Goal: Task Accomplishment & Management: Complete application form

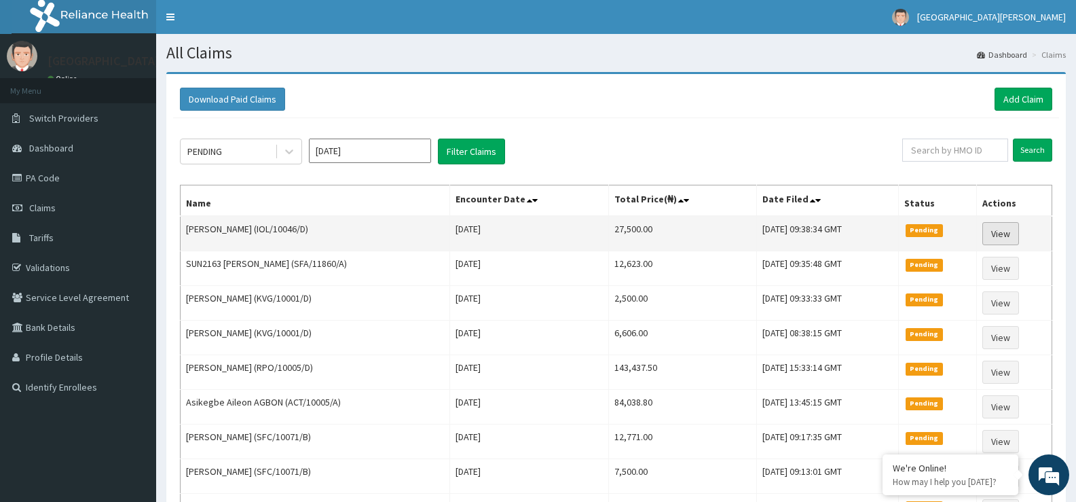
click at [1009, 238] on link "View" at bounding box center [1001, 233] width 37 height 23
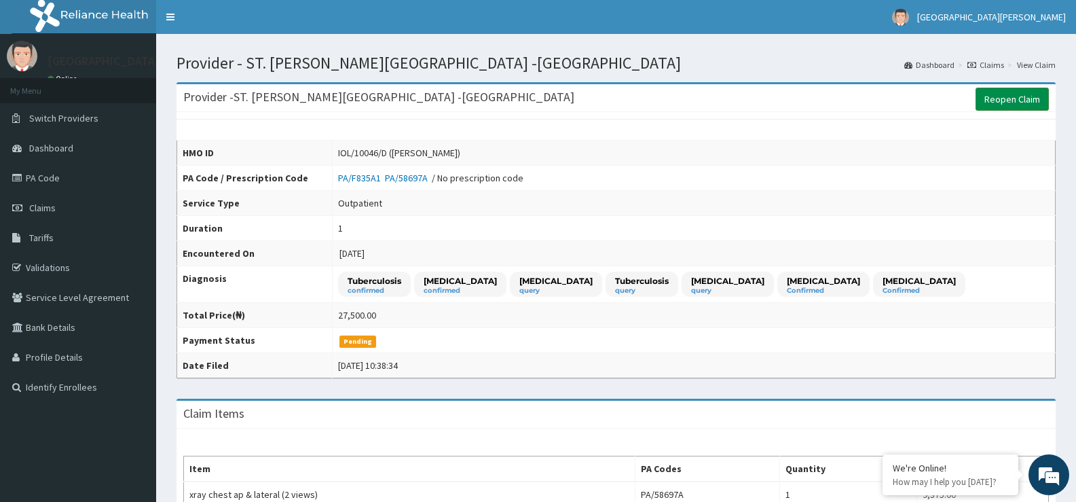
click at [1015, 107] on link "Reopen Claim" at bounding box center [1012, 99] width 73 height 23
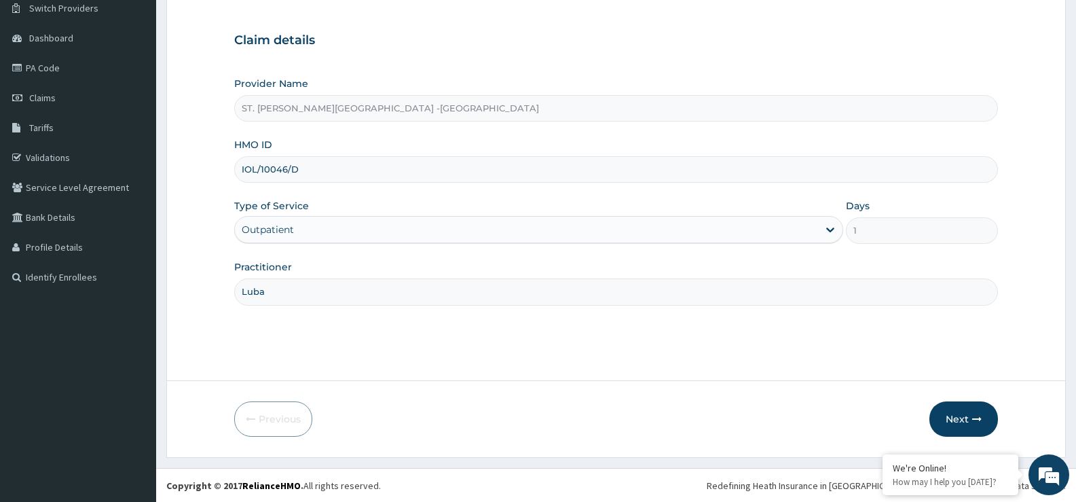
scroll to position [111, 0]
click at [967, 420] on button "Next" at bounding box center [964, 418] width 69 height 35
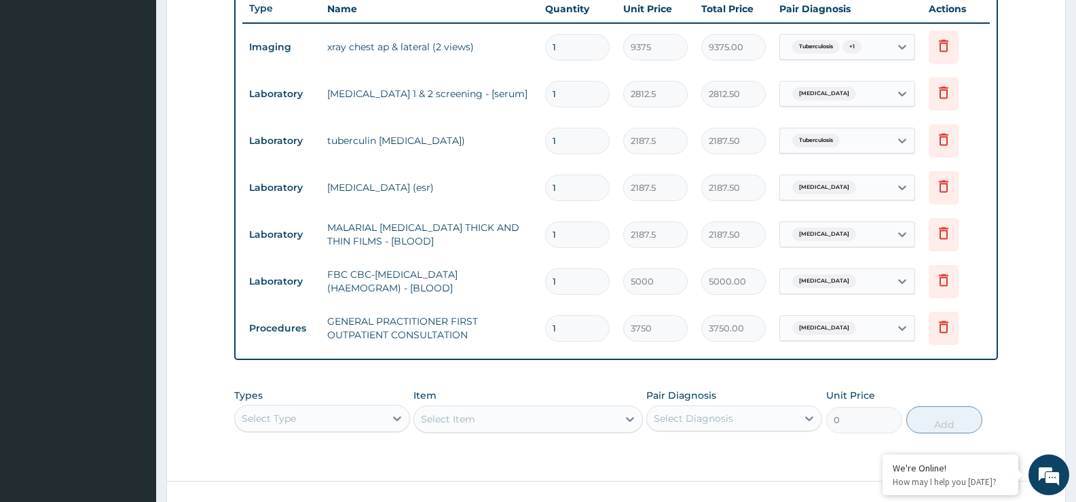
scroll to position [38, 0]
click at [342, 422] on div "Select Type" at bounding box center [322, 418] width 176 height 27
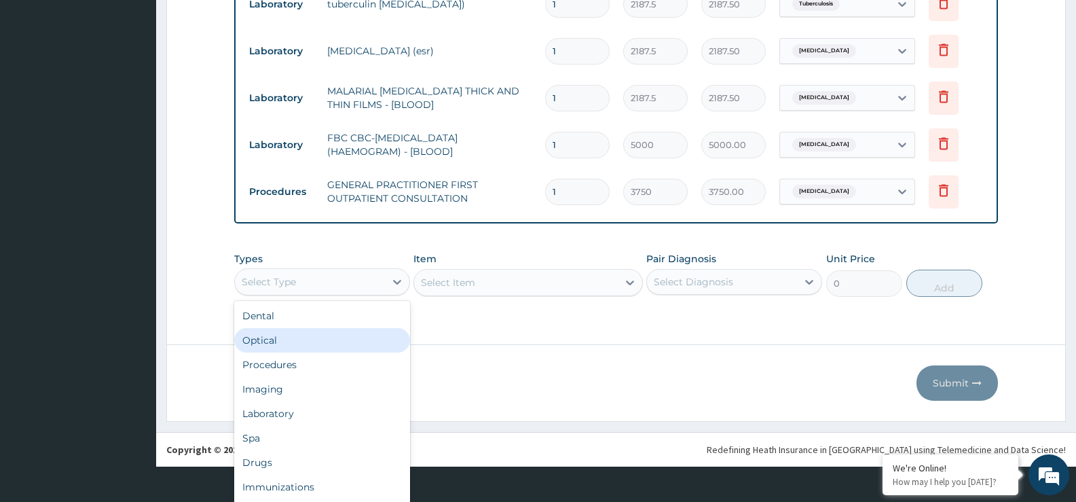
scroll to position [619, 0]
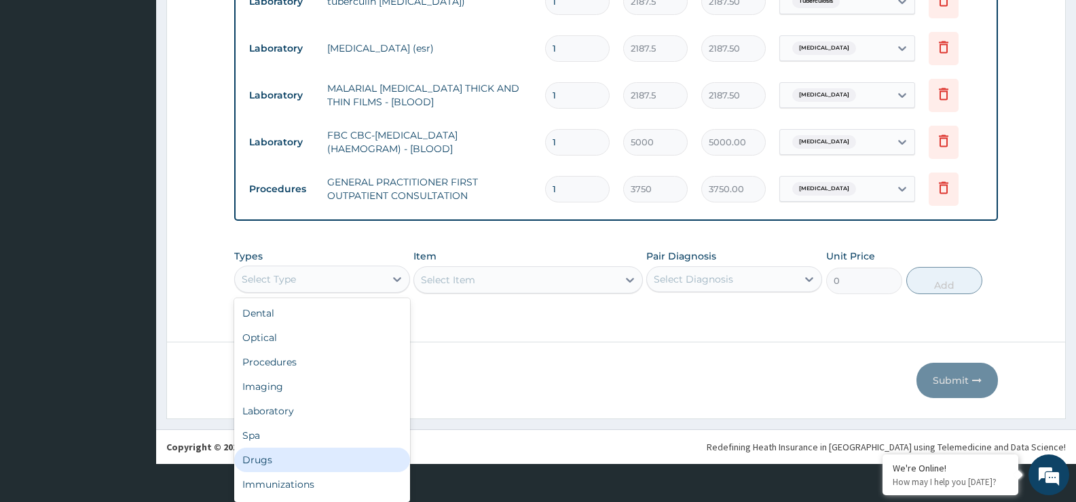
drag, startPoint x: 314, startPoint y: 456, endPoint x: 318, endPoint y: 438, distance: 18.8
click at [314, 457] on div "Drugs" at bounding box center [322, 460] width 176 height 24
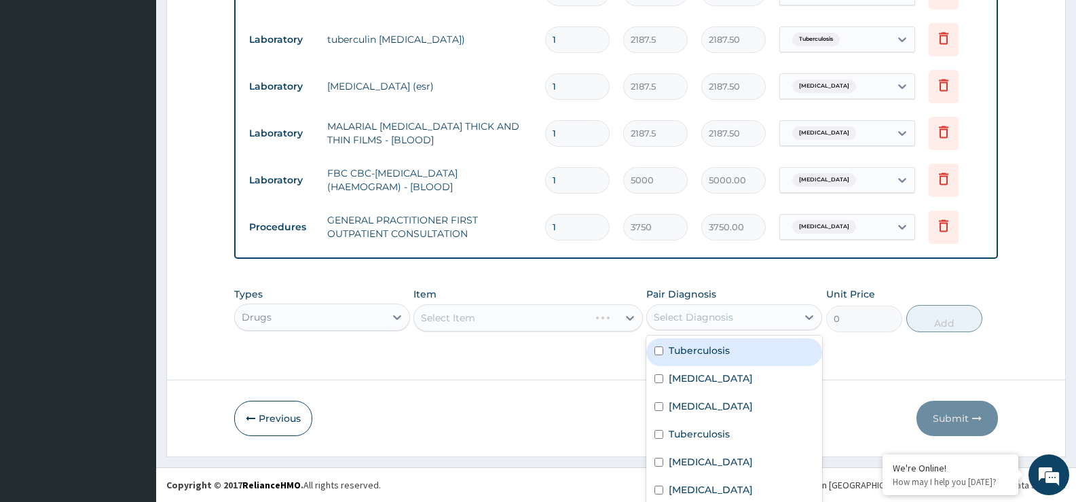
scroll to position [34, 0]
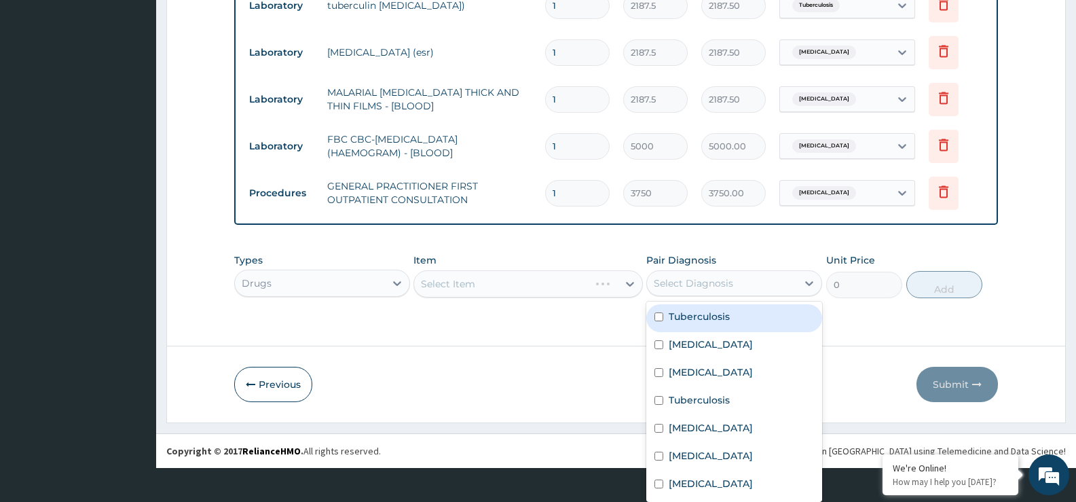
click at [742, 296] on div "option Tuberculosis focused, 1 of 7. 7 results available. Use Up and Down to ch…" at bounding box center [735, 283] width 176 height 26
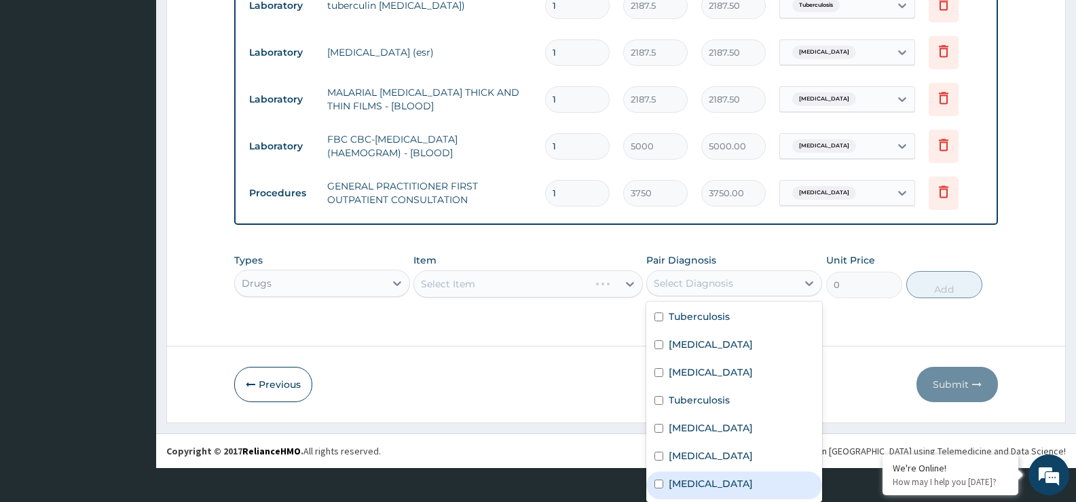
scroll to position [0, 0]
click at [715, 485] on div "Sepsis" at bounding box center [735, 485] width 176 height 28
checkbox input "true"
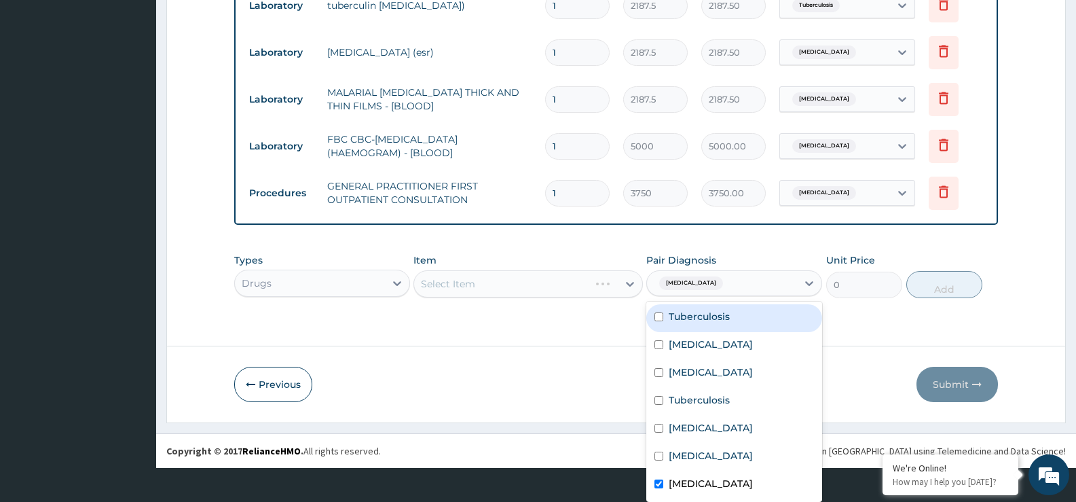
click at [695, 319] on label "Tuberculosis" at bounding box center [699, 317] width 61 height 14
checkbox input "true"
click at [551, 289] on div "Item Select Item" at bounding box center [528, 275] width 229 height 45
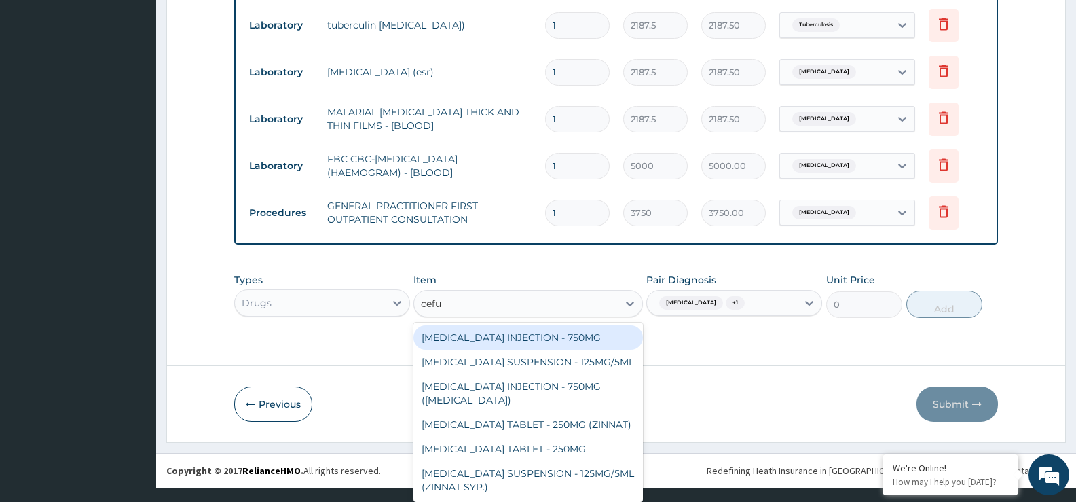
scroll to position [14, 0]
type input "cefuro"
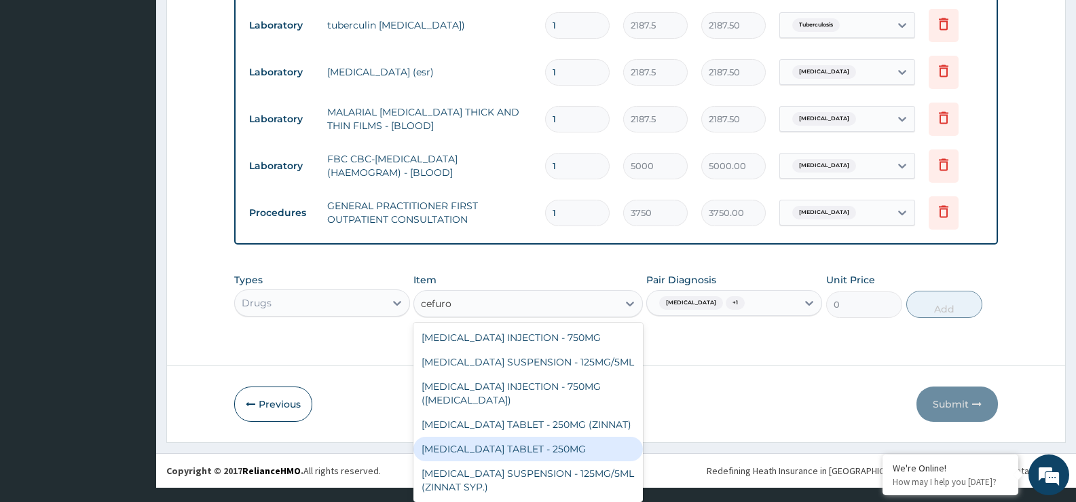
click at [511, 445] on div "CEFUROXIME TABLET - 250MG" at bounding box center [528, 449] width 229 height 24
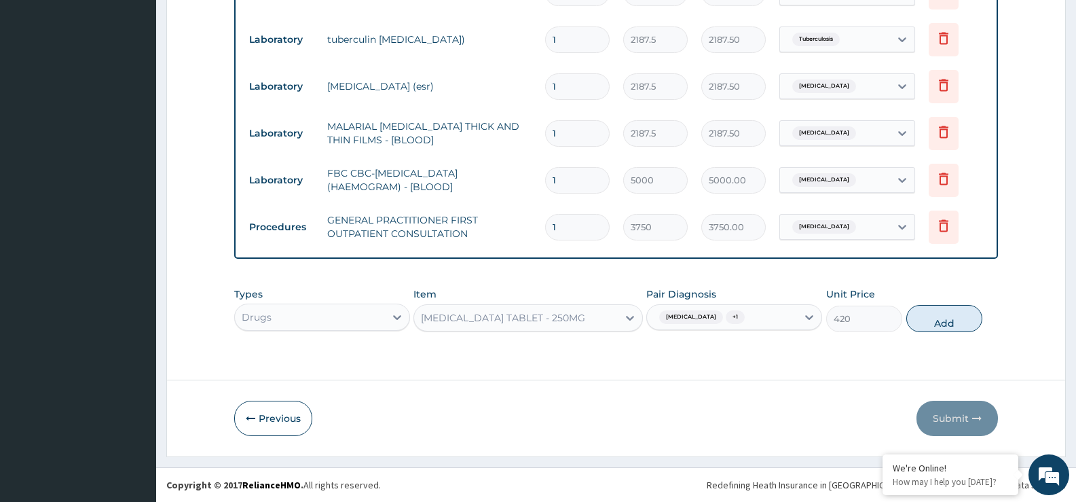
scroll to position [0, 0]
click at [939, 323] on button "Add" at bounding box center [945, 318] width 76 height 27
type input "0"
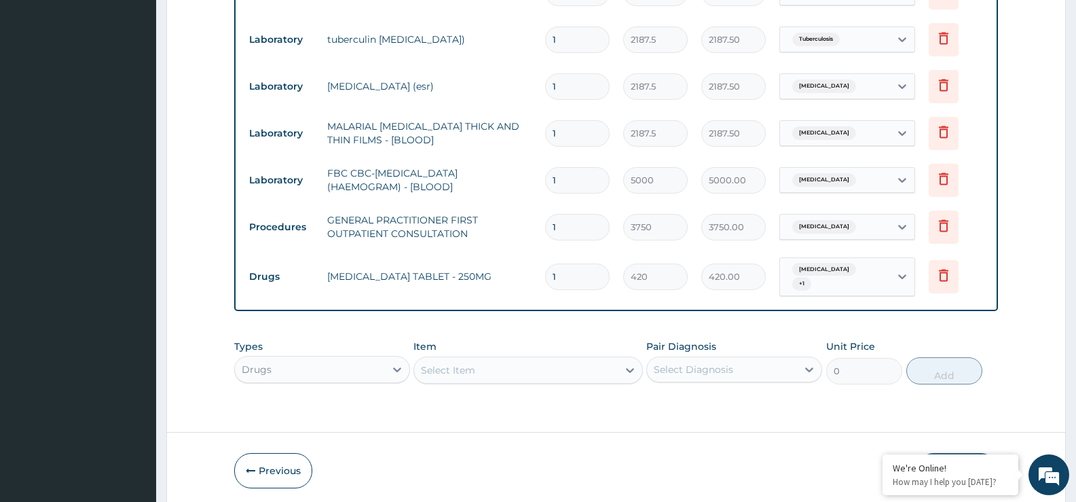
type input "14"
type input "5880.00"
type input "14"
click at [493, 374] on div "Select Item" at bounding box center [528, 370] width 229 height 27
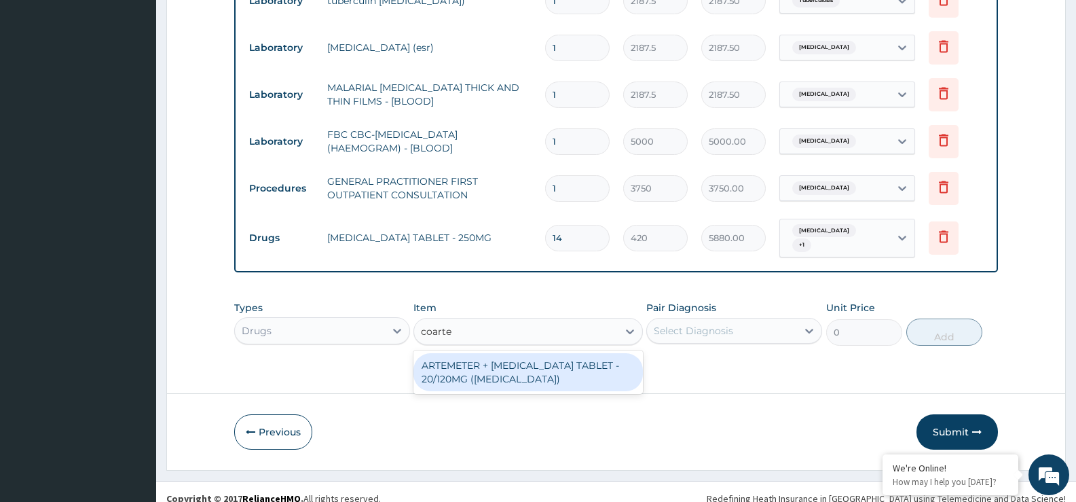
type input "coarte"
